Goal: Obtain resource: Download file/media

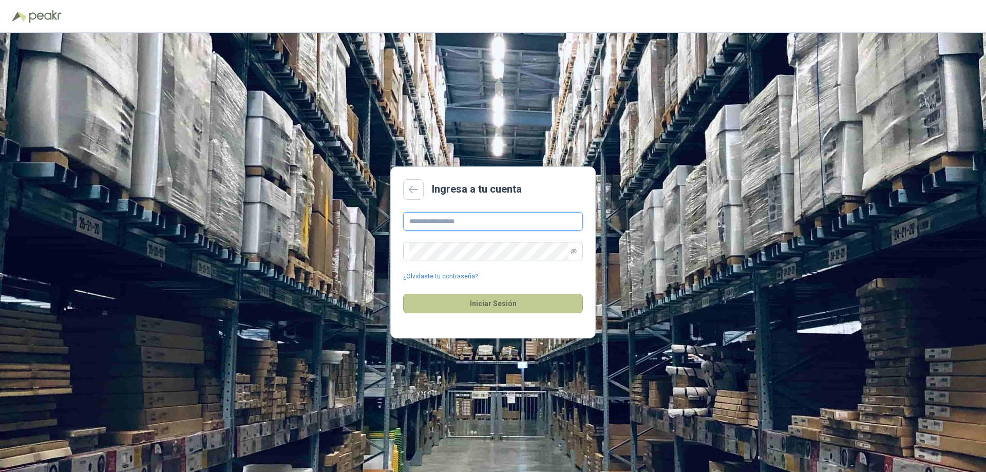
type input "**********"
click at [470, 307] on button "Iniciar Sesión" at bounding box center [493, 304] width 180 height 20
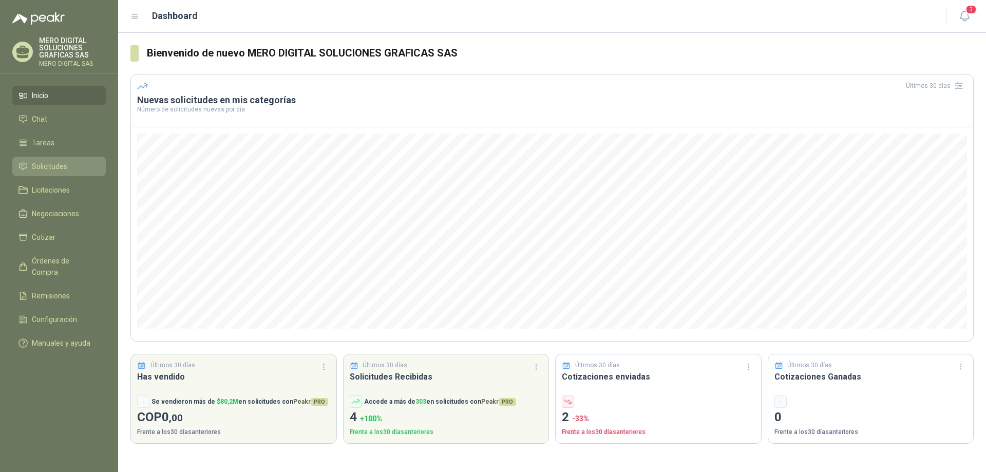
click at [59, 166] on span "Solicitudes" at bounding box center [49, 166] width 35 height 11
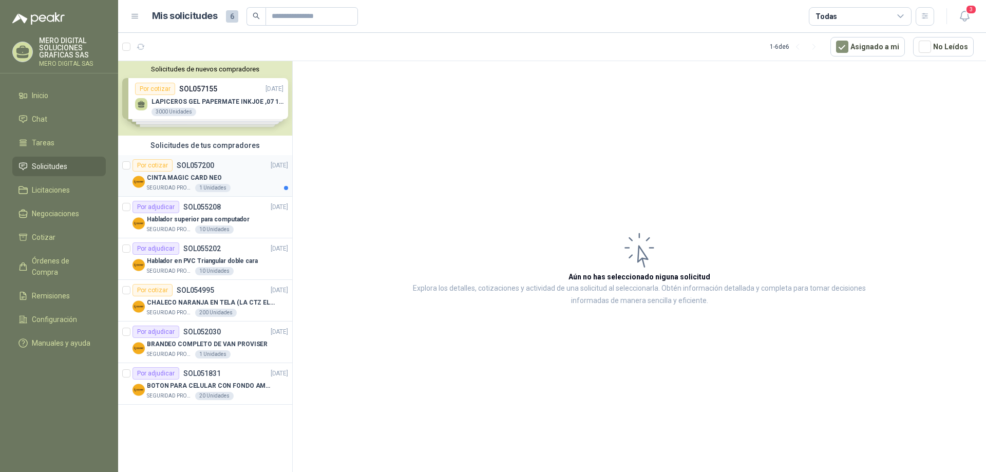
click at [254, 177] on div "CINTA MAGIC CARD NEO" at bounding box center [217, 178] width 141 height 12
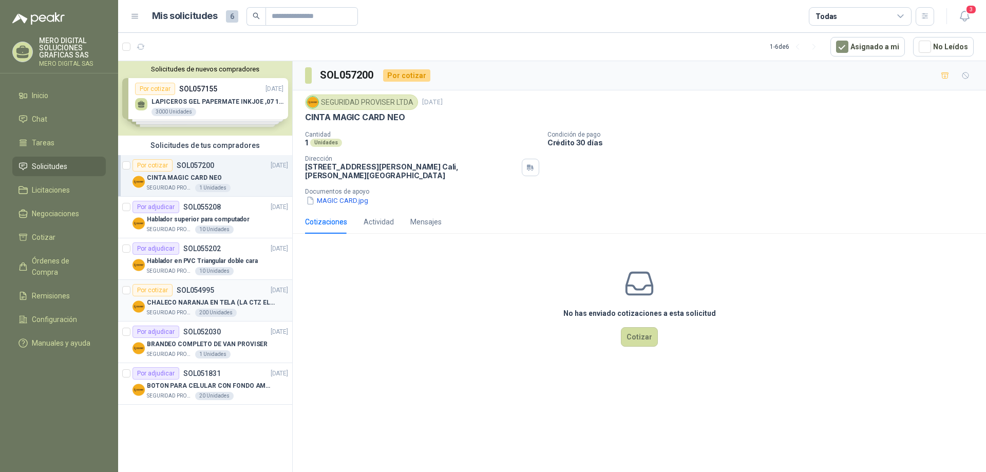
click at [267, 305] on p "CHALECO NARANJA EN TELA (LA CTZ ELEGIDA DEBE ENVIAR MUESTRA)" at bounding box center [211, 303] width 128 height 10
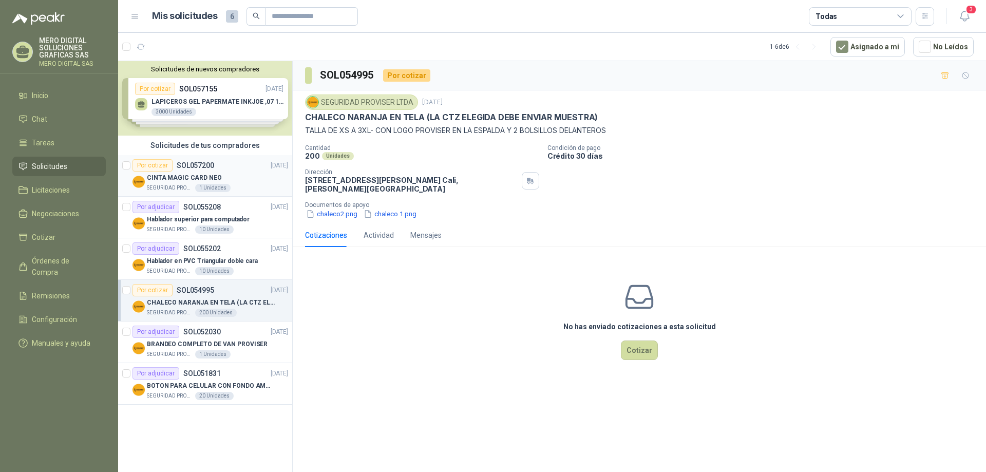
click at [256, 170] on div "Por cotizar SOL057200 [DATE]" at bounding box center [211, 165] width 156 height 12
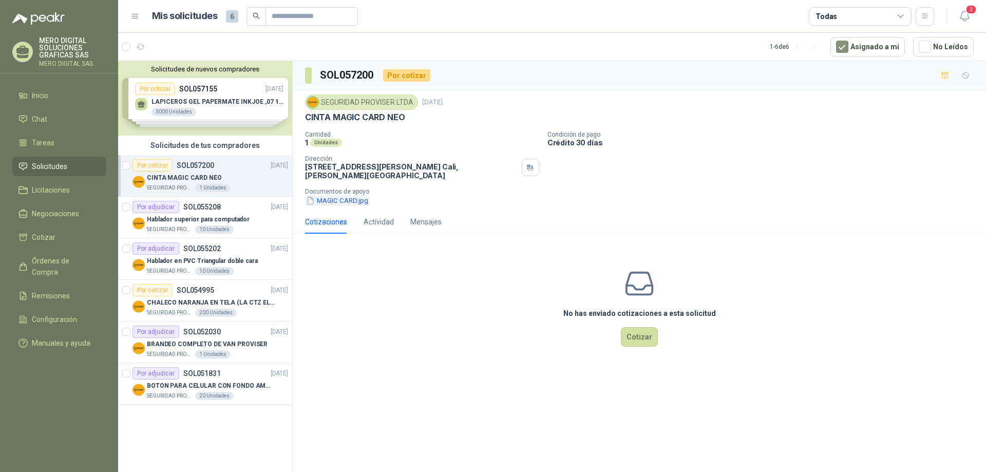
click at [342, 202] on button "MAGIC CARD.jpg" at bounding box center [337, 200] width 64 height 11
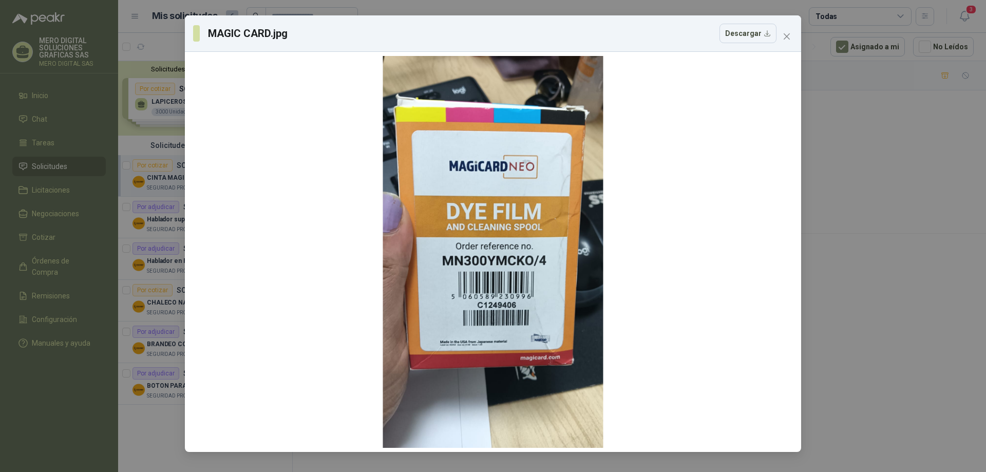
click at [879, 181] on div "MAGIC CARD.jpg Descargar" at bounding box center [493, 236] width 986 height 472
